Goal: Find specific page/section: Find specific page/section

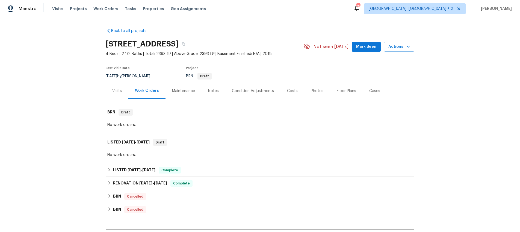
click at [118, 88] on div "Visits" at bounding box center [117, 91] width 23 height 16
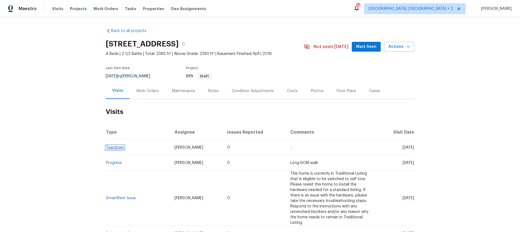
click at [114, 148] on link "Teardown" at bounding box center [115, 147] width 18 height 4
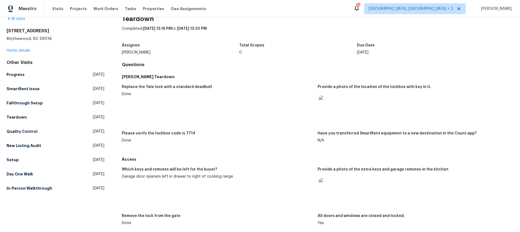
scroll to position [13, 0]
click at [330, 187] on img at bounding box center [327, 185] width 17 height 17
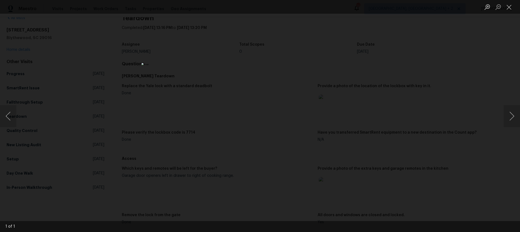
click at [398, 28] on div "Lightbox" at bounding box center [260, 116] width 520 height 232
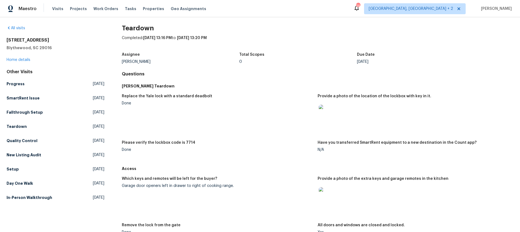
scroll to position [0, 0]
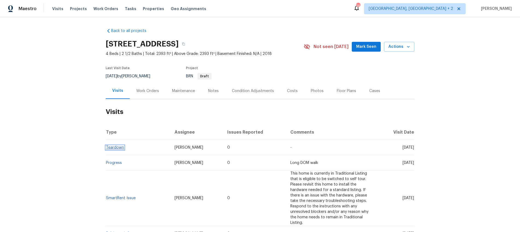
click at [112, 147] on link "Teardown" at bounding box center [115, 147] width 18 height 4
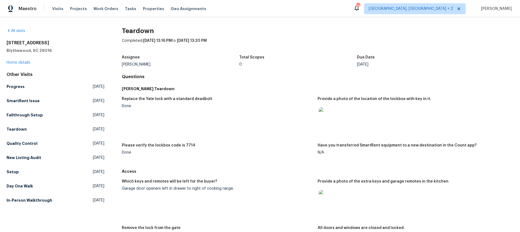
scroll to position [69, 0]
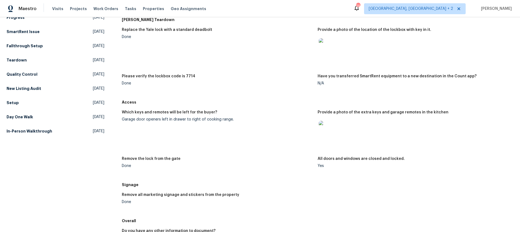
click at [332, 132] on img at bounding box center [327, 129] width 17 height 17
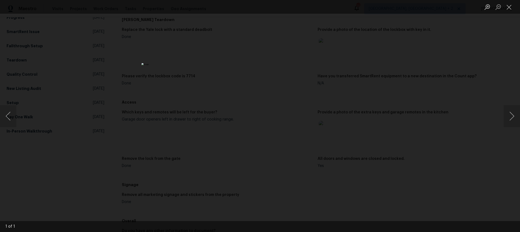
click at [366, 140] on div "Lightbox" at bounding box center [260, 116] width 520 height 232
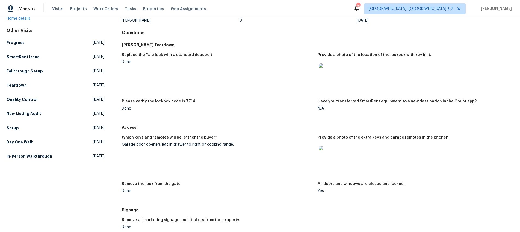
scroll to position [37, 0]
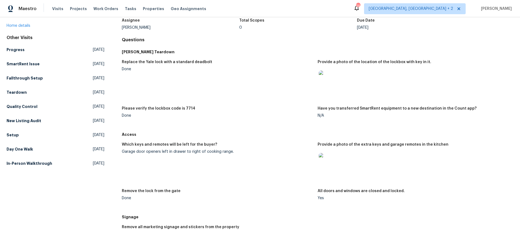
click at [329, 77] on img at bounding box center [327, 78] width 17 height 17
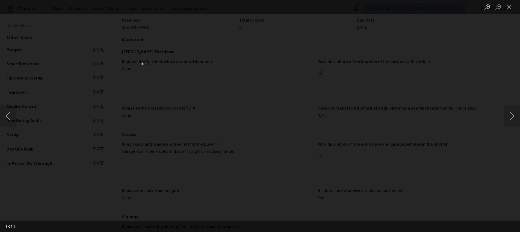
click at [403, 94] on div "Lightbox" at bounding box center [260, 116] width 520 height 232
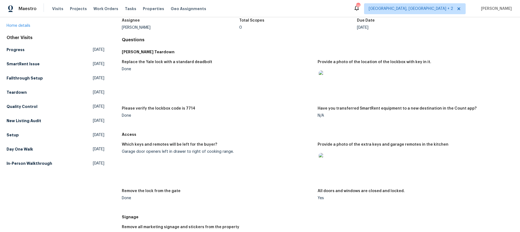
click at [378, 162] on div at bounding box center [412, 162] width 191 height 24
